Goal: Ask a question: Seek information or help from site administrators or community

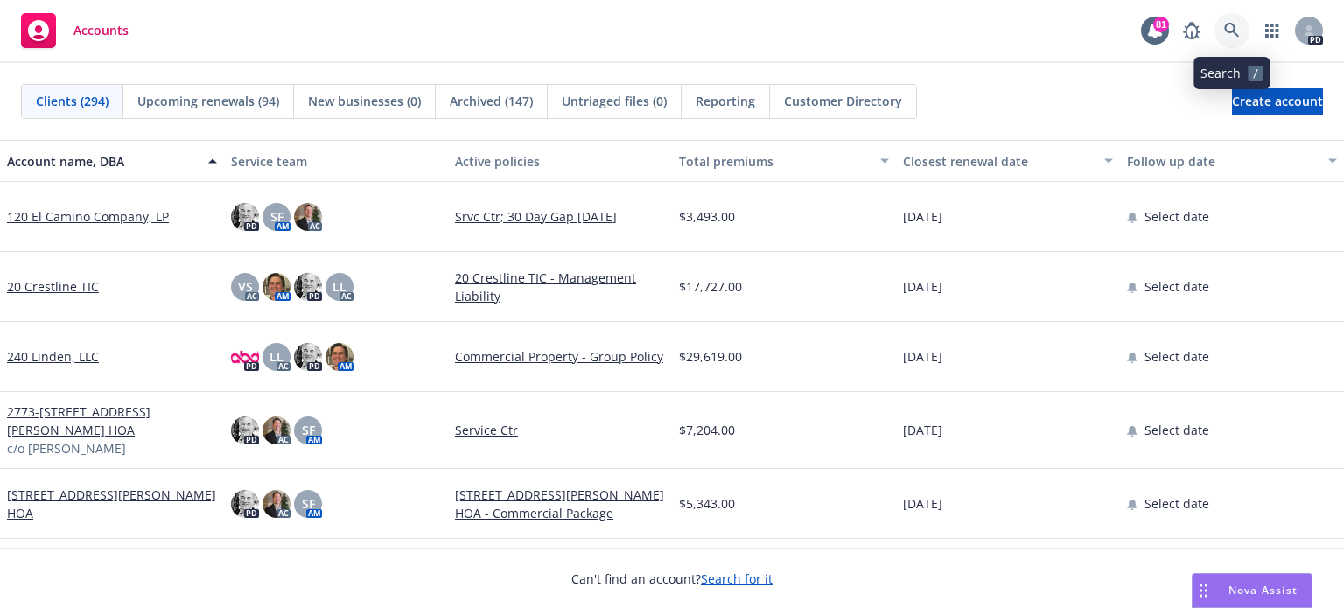
click at [1225, 25] on icon at bounding box center [1231, 30] width 15 height 15
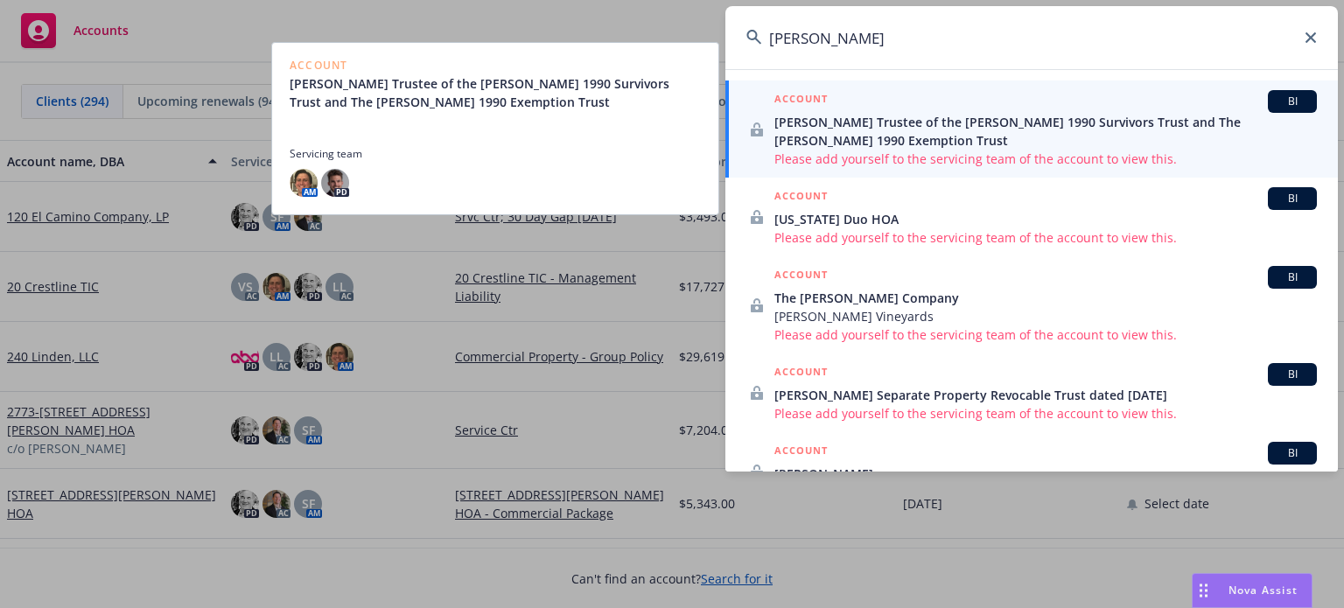
type input "DeLara"
click at [985, 122] on span "[PERSON_NAME] Trustee of the [PERSON_NAME] 1990 Survivors Trust and The [PERSON…" at bounding box center [1045, 131] width 542 height 37
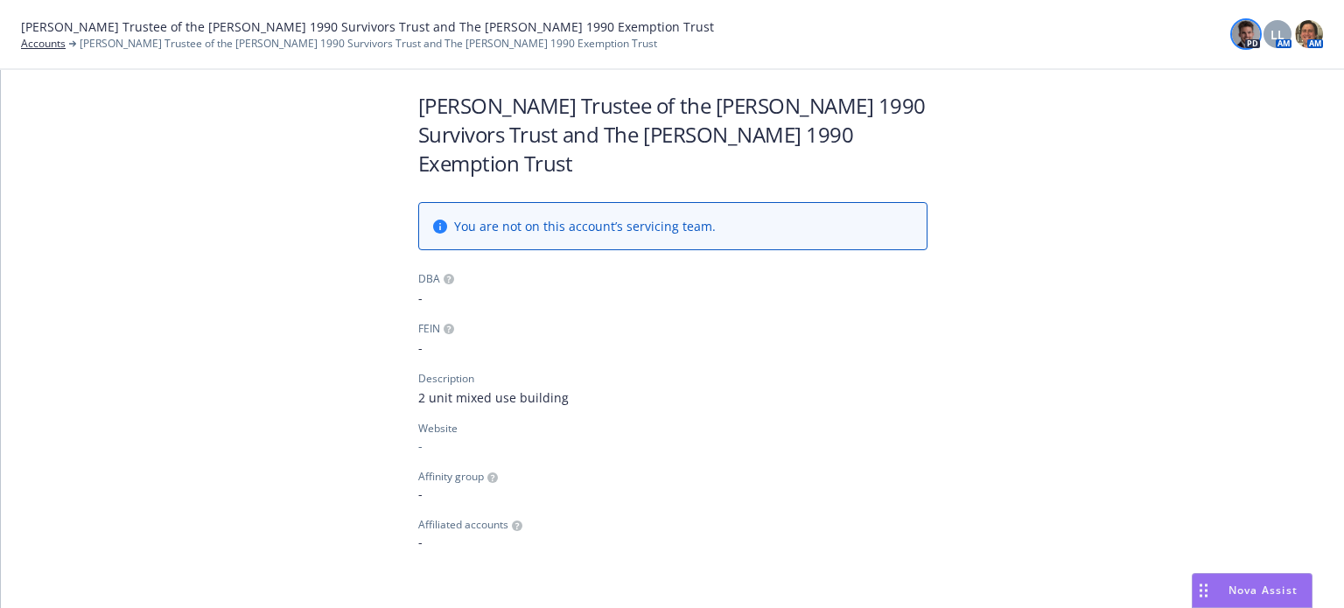
click at [1245, 32] on img at bounding box center [1246, 34] width 28 height 28
click at [1288, 592] on span "Nova Assist" at bounding box center [1262, 590] width 69 height 15
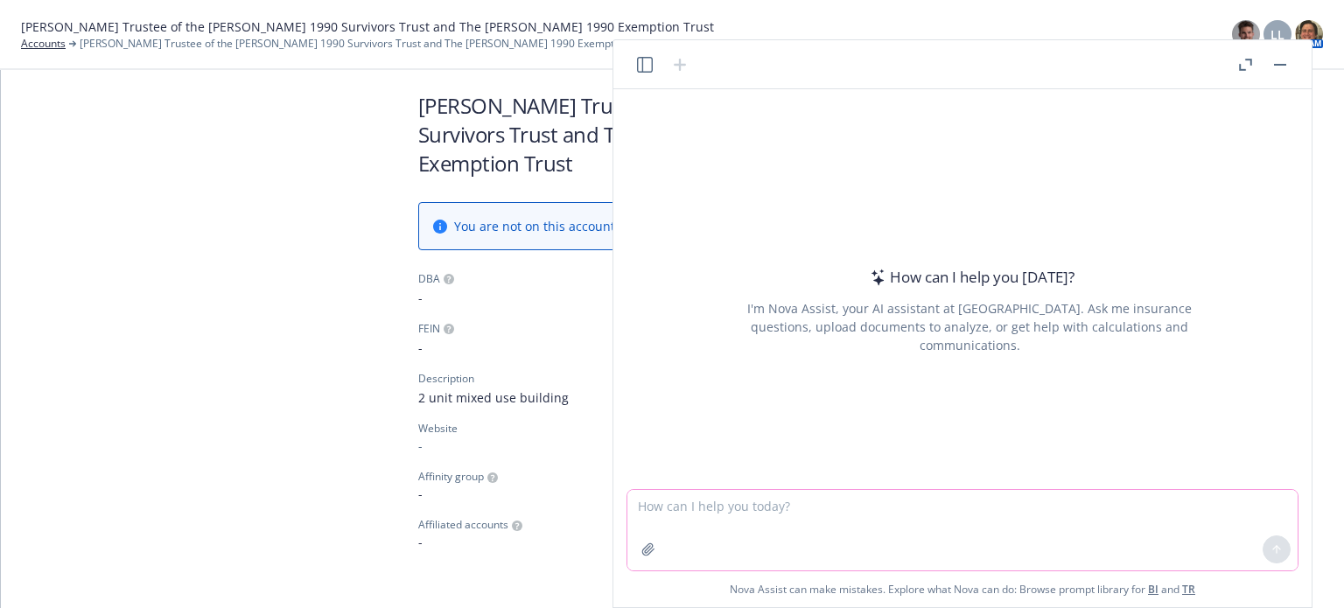
click at [675, 548] on textarea at bounding box center [962, 530] width 670 height 80
type textarea "What is the annual premium for this policy"
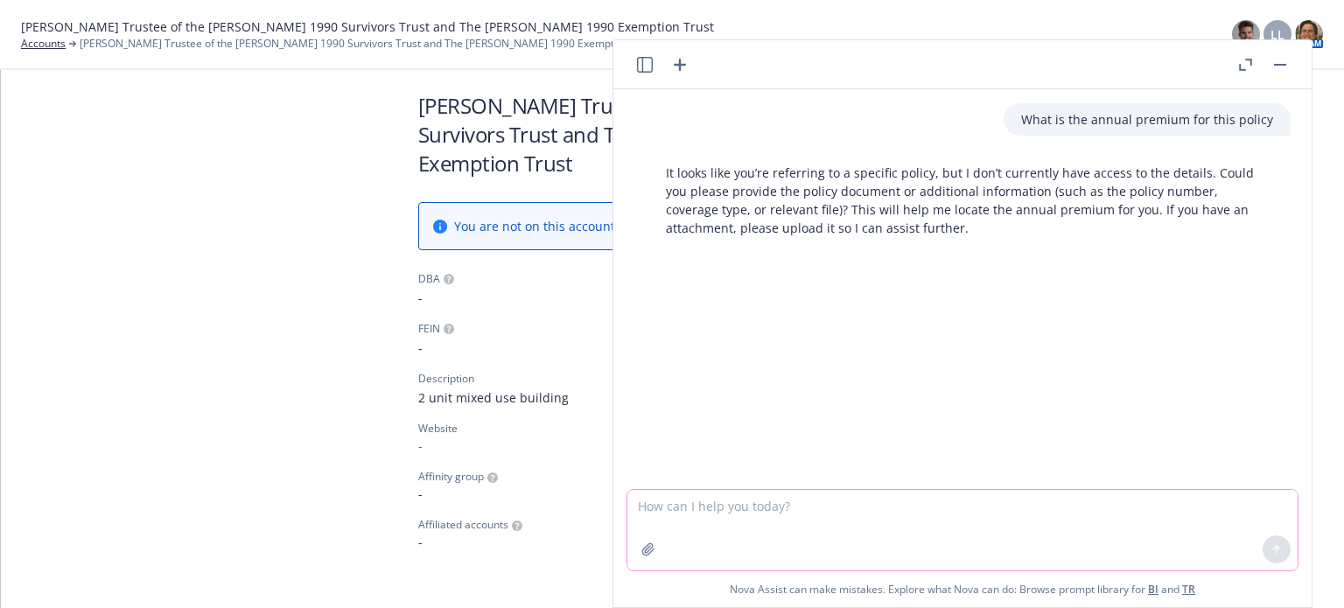
drag, startPoint x: 790, startPoint y: 510, endPoint x: 802, endPoint y: 506, distance: 12.7
click at [791, 509] on textarea at bounding box center [962, 530] width 670 height 80
type textarea "Premium for the property and general liability policies"
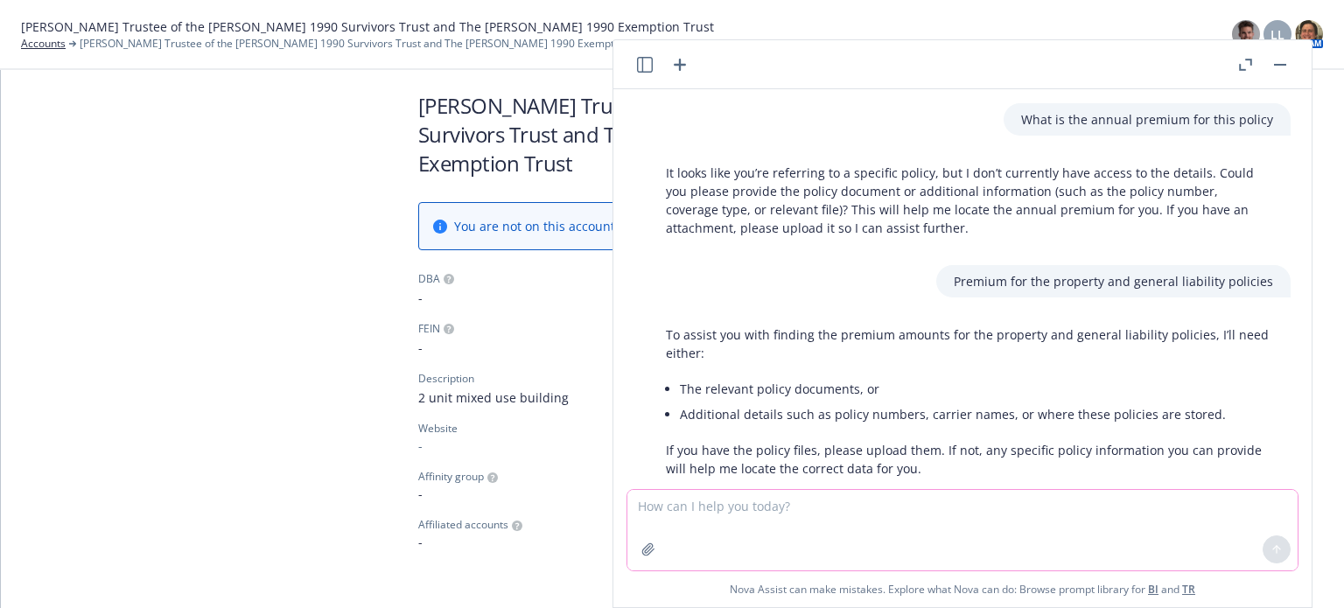
scroll to position [37, 0]
